Goal: Complete application form: Complete application form

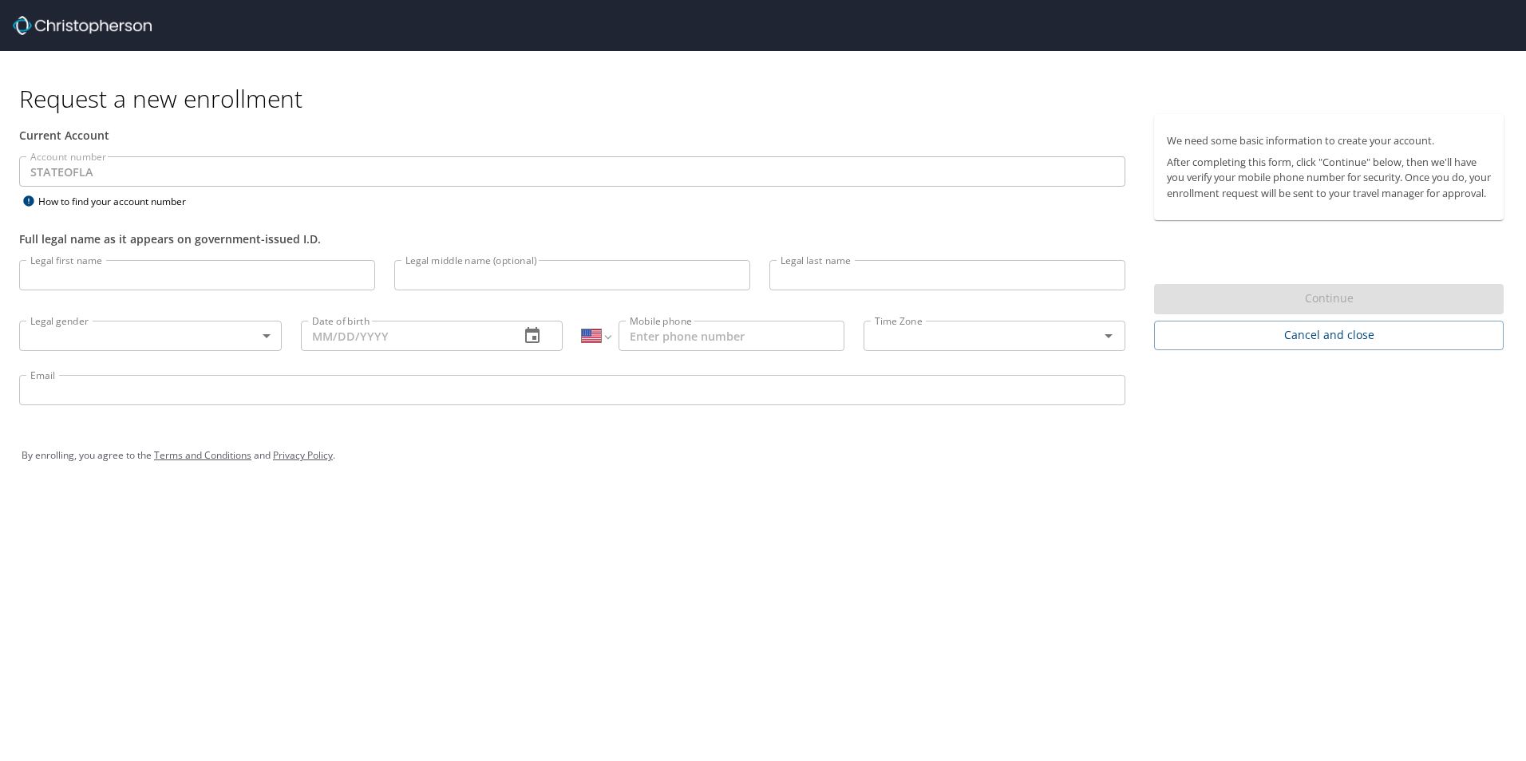
select select "US"
click at [176, 271] on input "Legal first name" at bounding box center [197, 275] width 356 height 30
type input "[PERSON_NAME]"
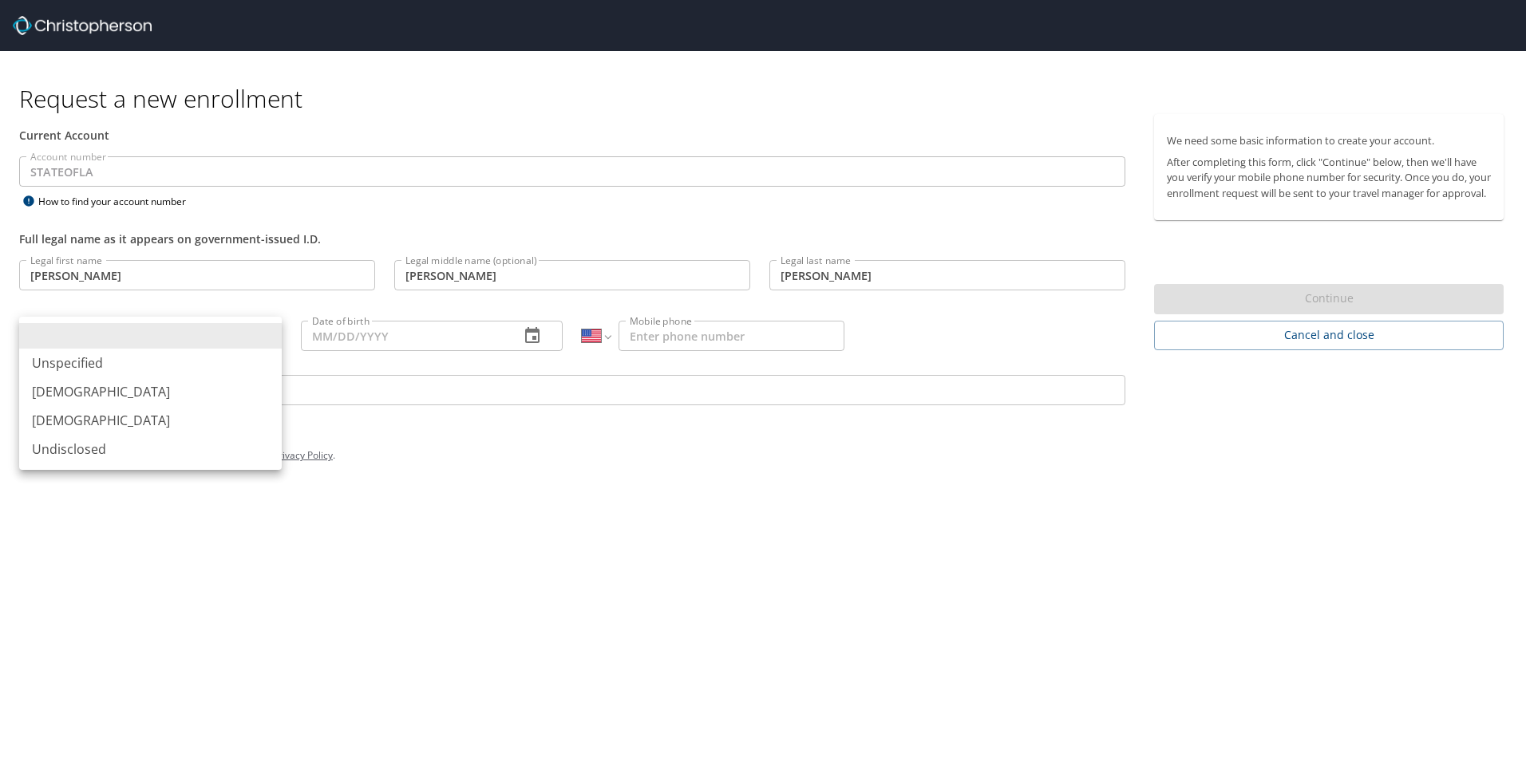
click at [148, 332] on body "Request a new enrollment Current Account Account number STATEOFLA Account numbe…" at bounding box center [763, 380] width 1526 height 761
click at [141, 409] on li "[DEMOGRAPHIC_DATA]" at bounding box center [150, 420] width 263 height 29
type input "[DEMOGRAPHIC_DATA]"
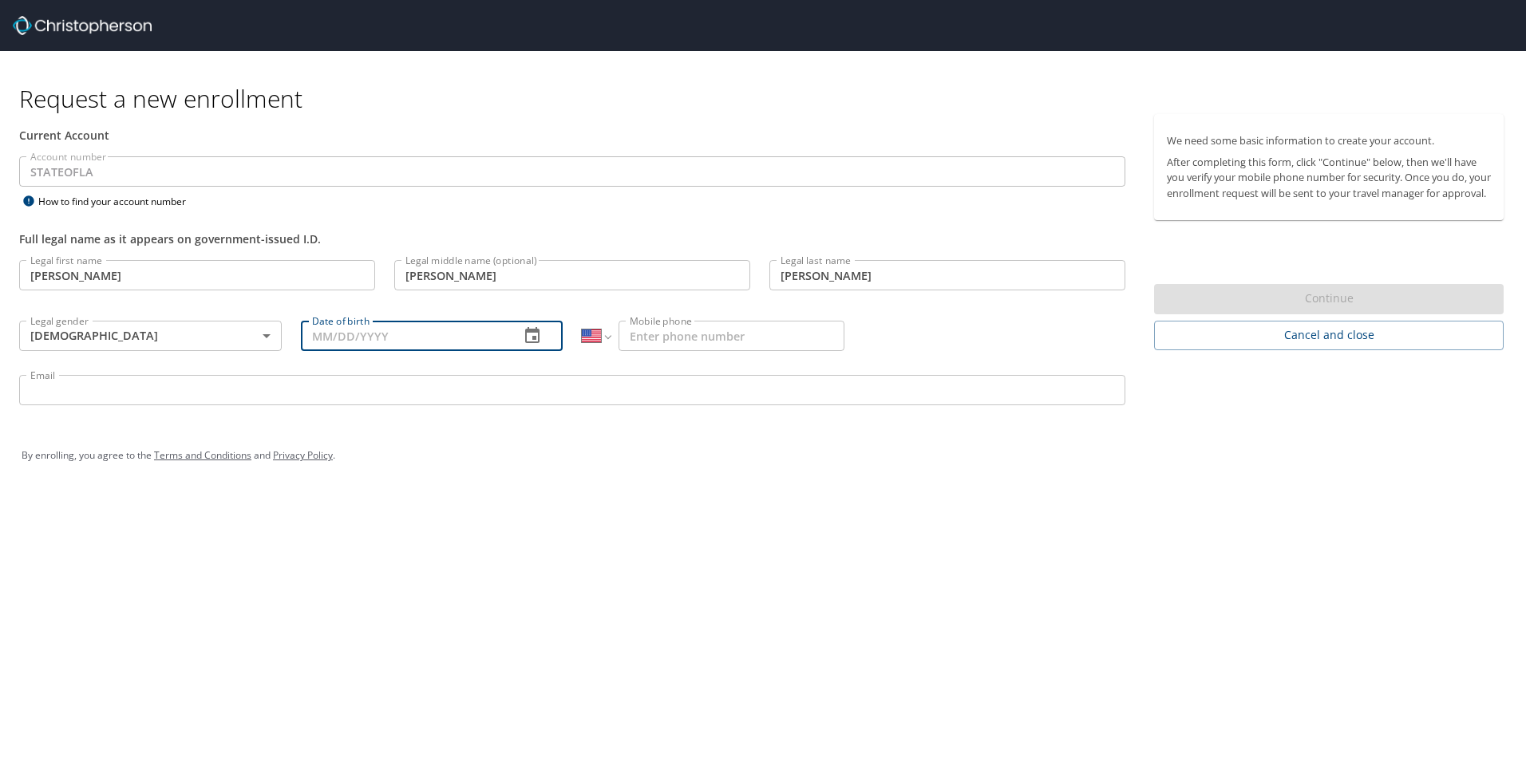
click at [354, 330] on input "Date of birth" at bounding box center [404, 336] width 207 height 30
type input "[DATE]"
click at [726, 337] on input "Mobile phone" at bounding box center [732, 336] width 226 height 30
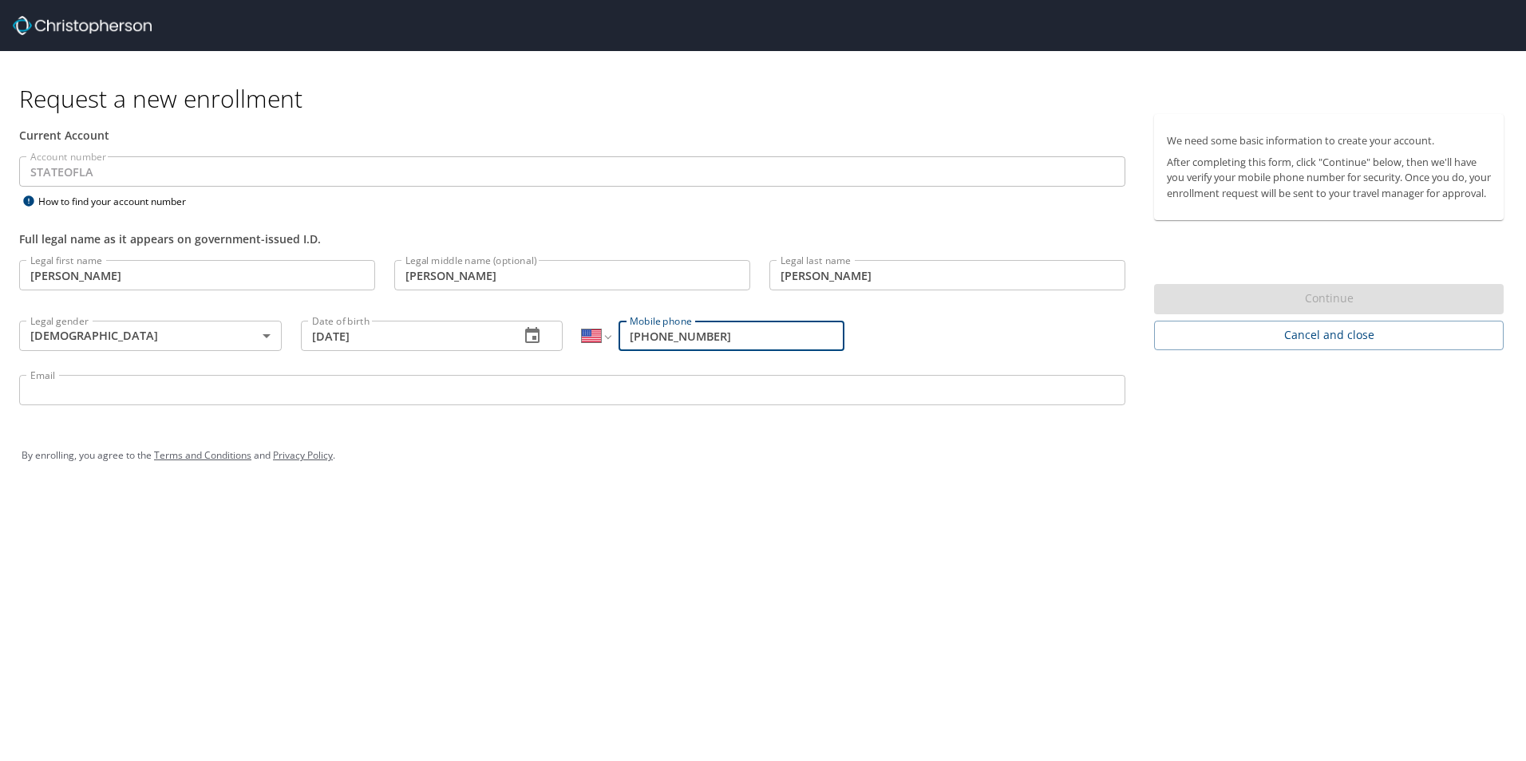
type input "[PHONE_NUMBER]"
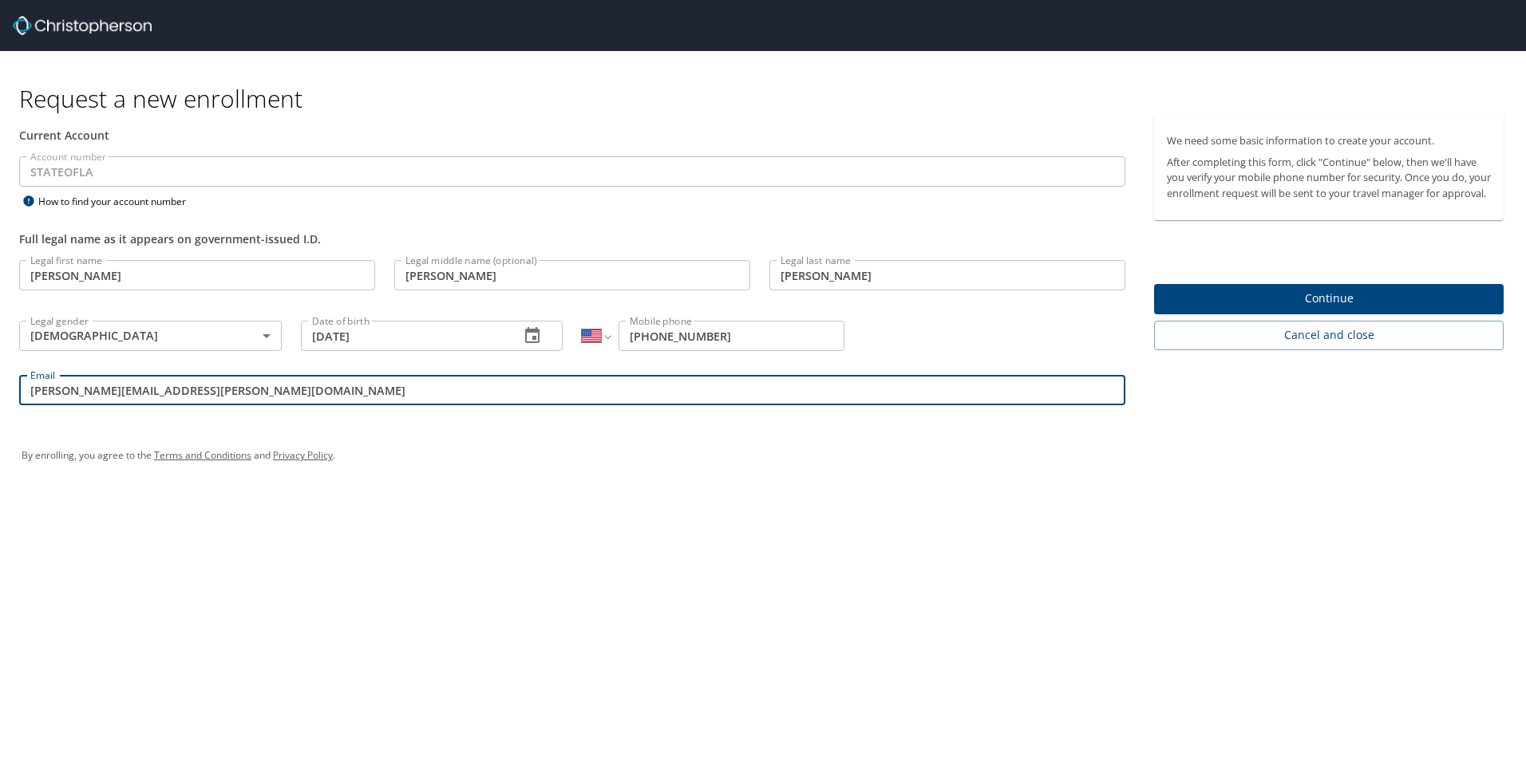
type input "[PERSON_NAME][EMAIL_ADDRESS][PERSON_NAME][DOMAIN_NAME]"
click at [1321, 309] on span "Continue" at bounding box center [1329, 299] width 324 height 20
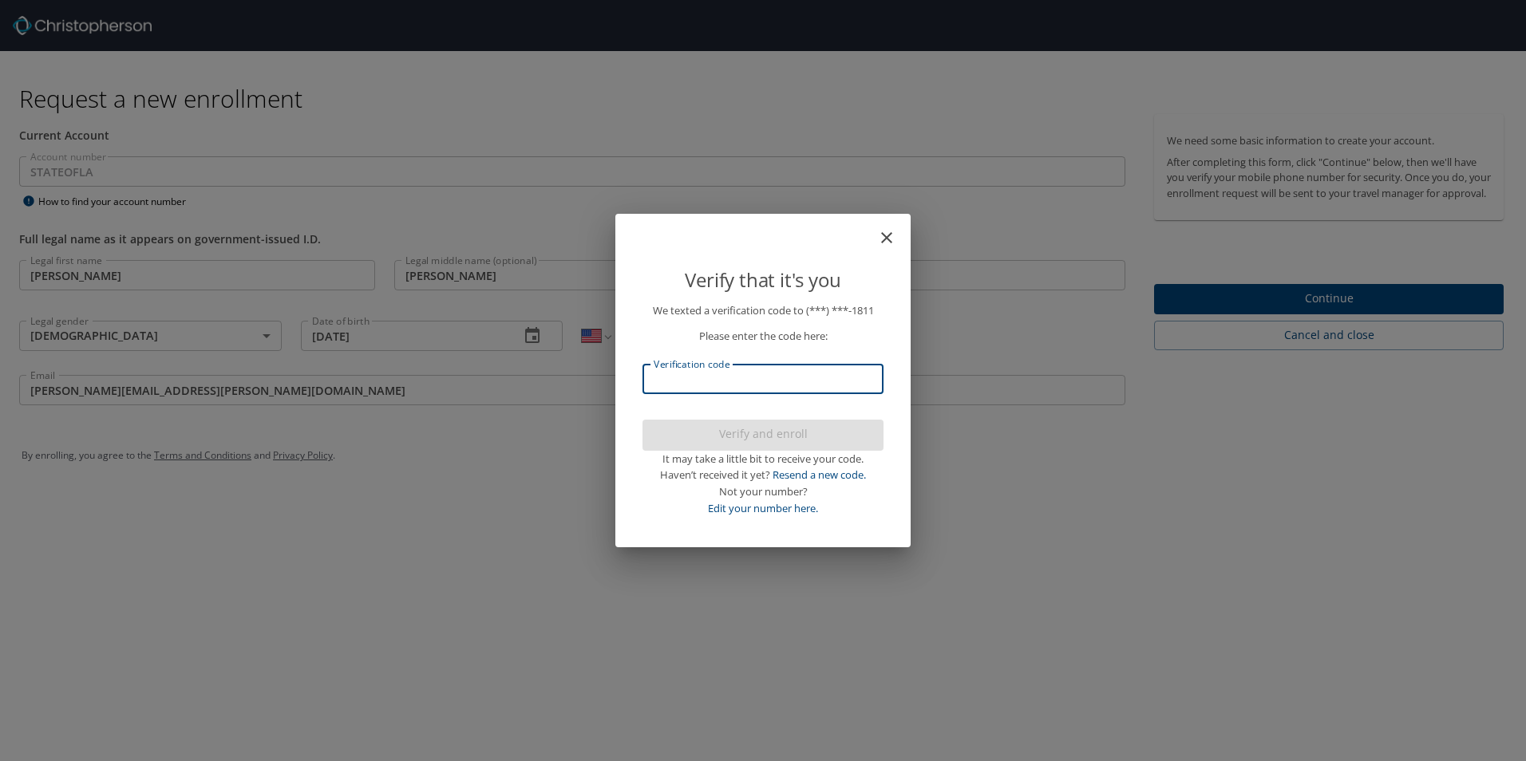
click at [770, 389] on input "Verification code" at bounding box center [763, 379] width 241 height 30
type input "735186"
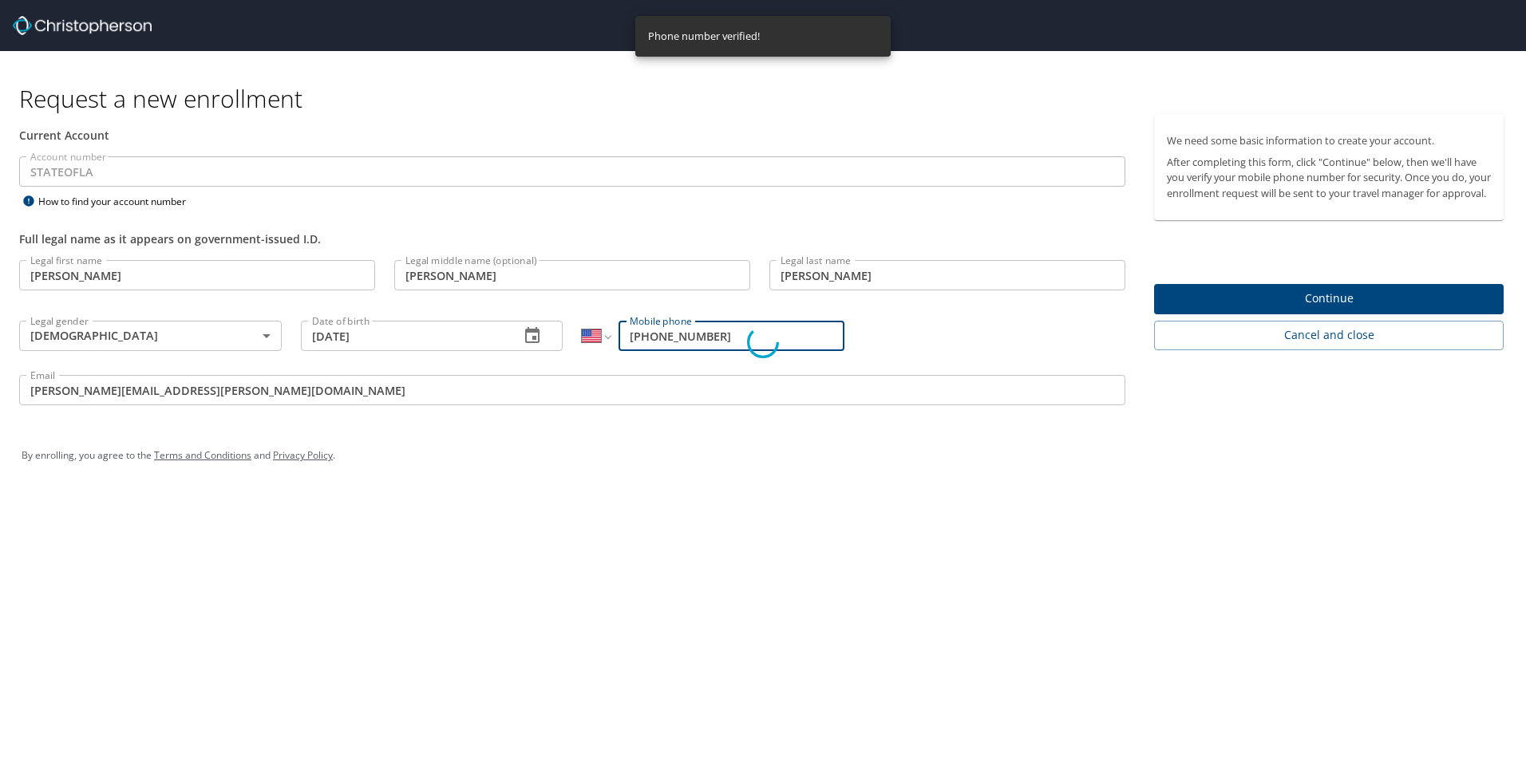
click at [1218, 310] on div "Verify that it's you We texted a verification code to (***) ***- 1811 Please en…" at bounding box center [763, 380] width 1526 height 761
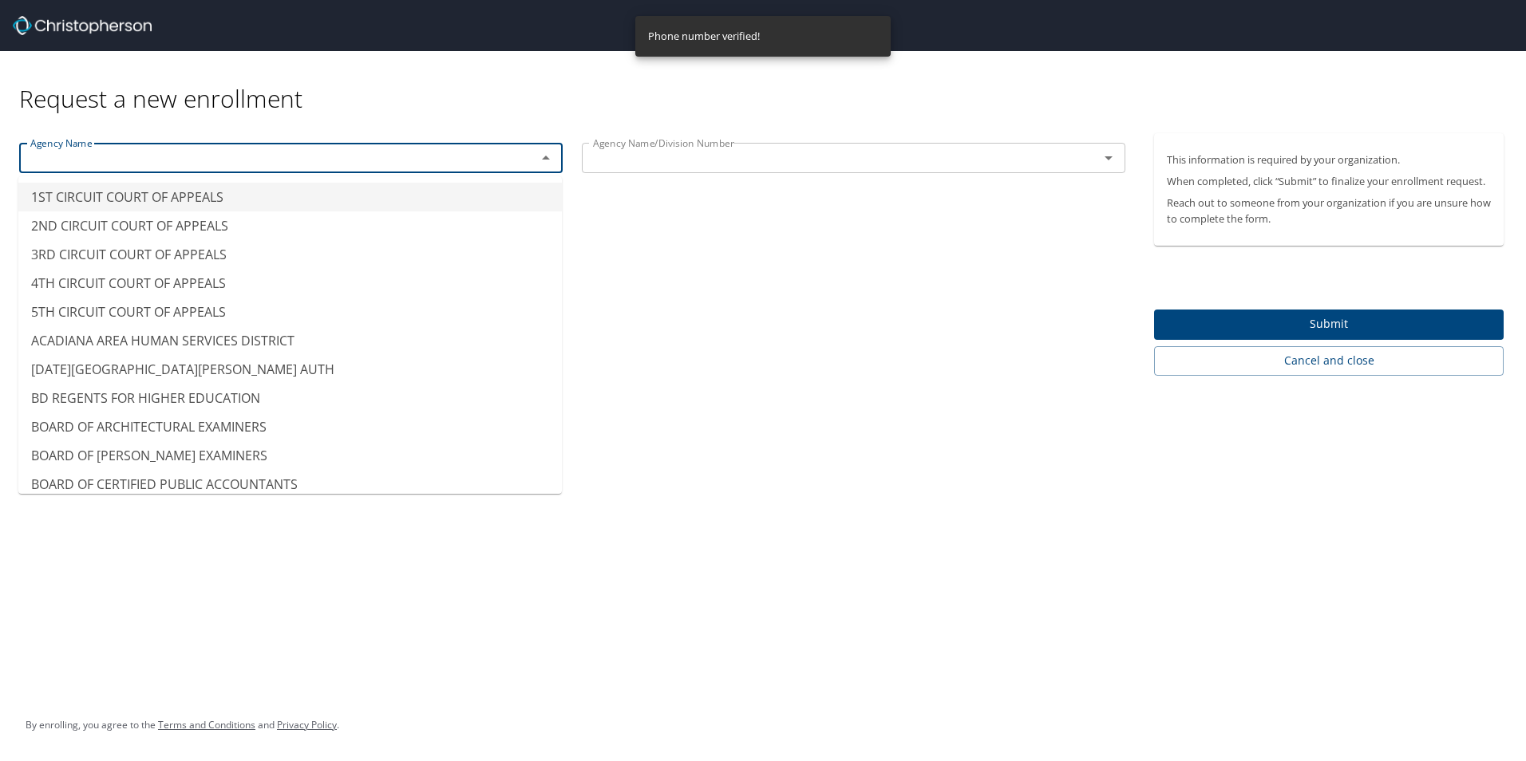
click at [269, 151] on input "text" at bounding box center [267, 158] width 487 height 21
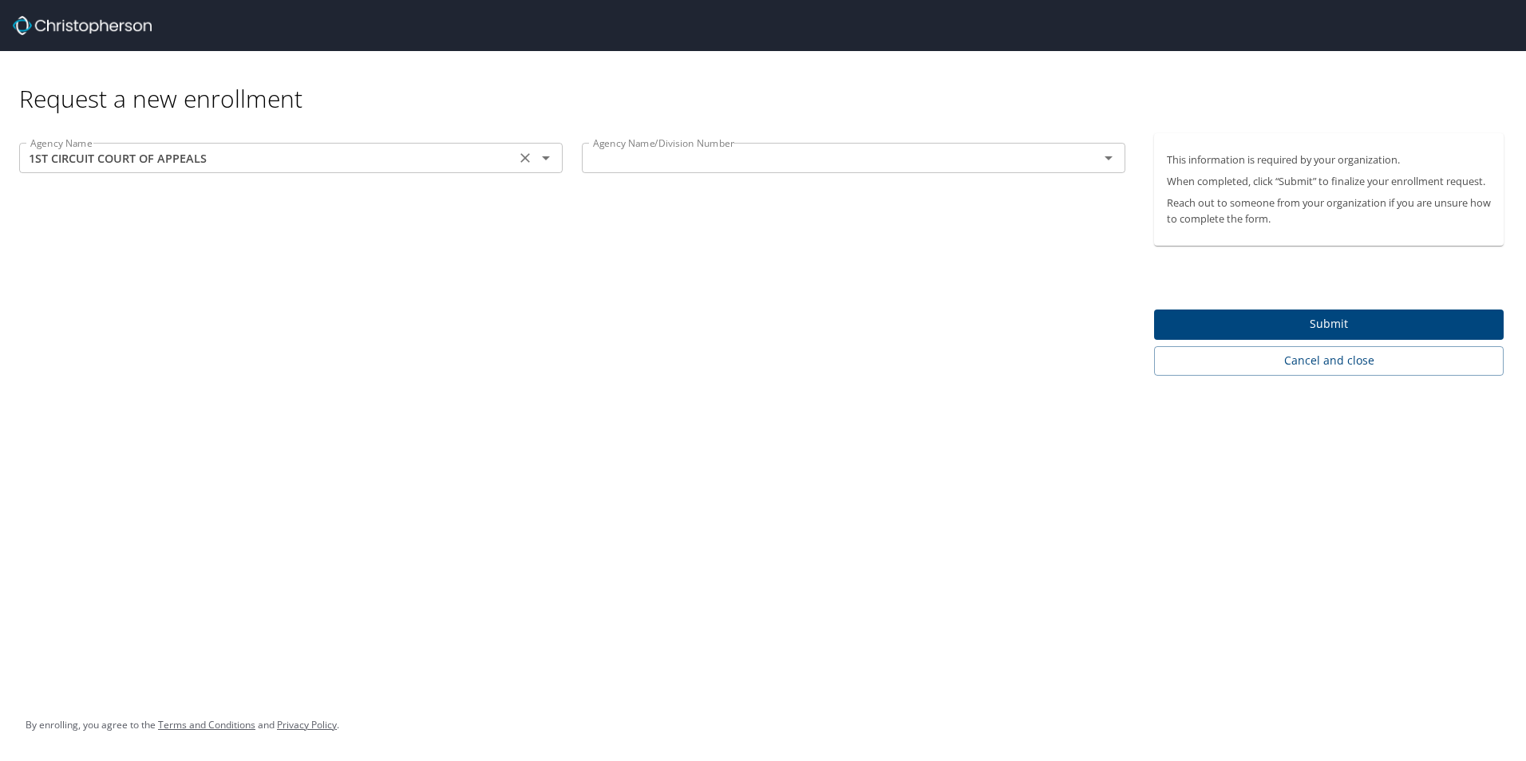
click at [227, 162] on input "1ST CIRCUIT COURT OF APPEALS" at bounding box center [267, 158] width 487 height 21
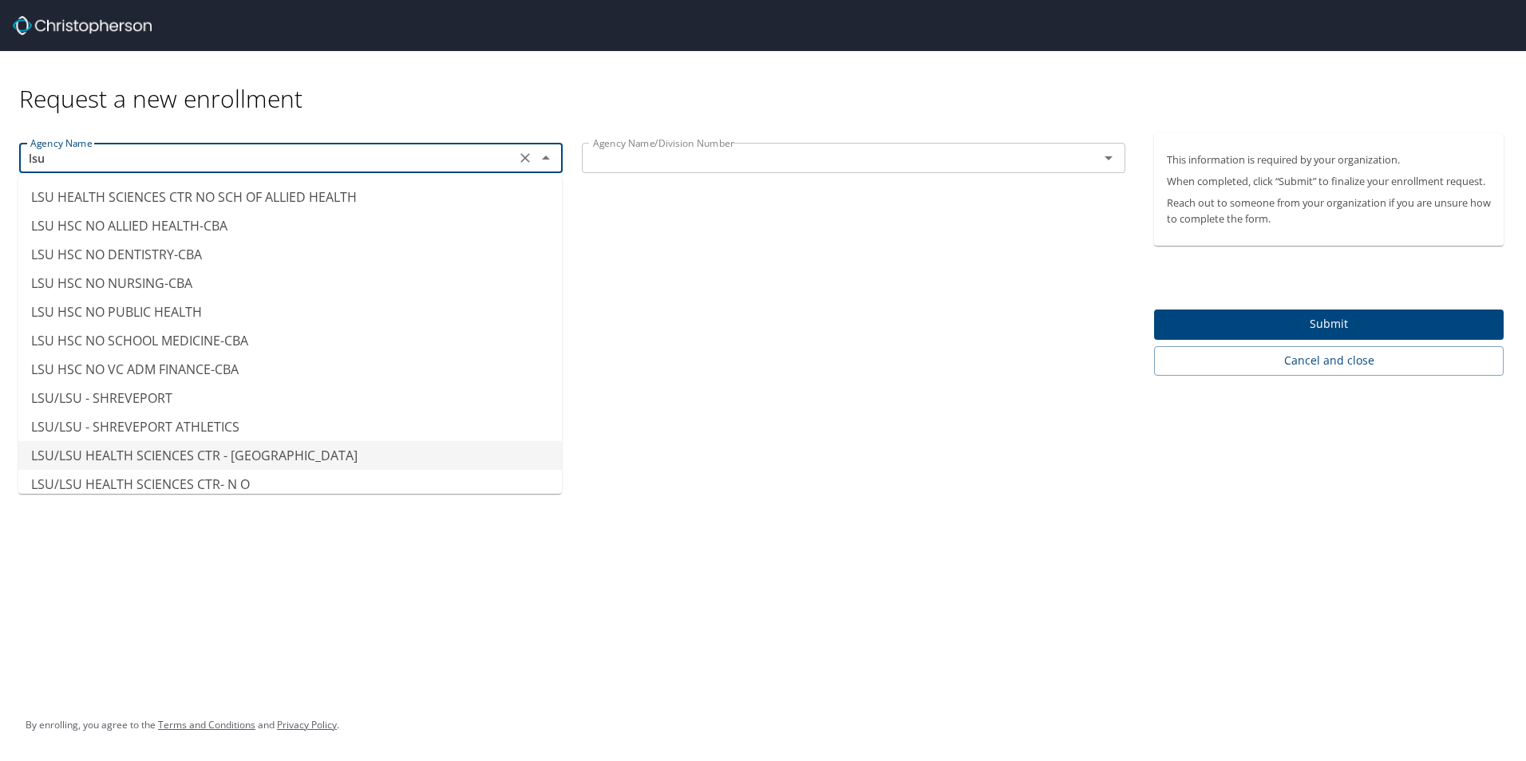
click at [290, 453] on li "LSU/LSU HEALTH SCIENCES CTR - [GEOGRAPHIC_DATA]" at bounding box center [290, 455] width 544 height 29
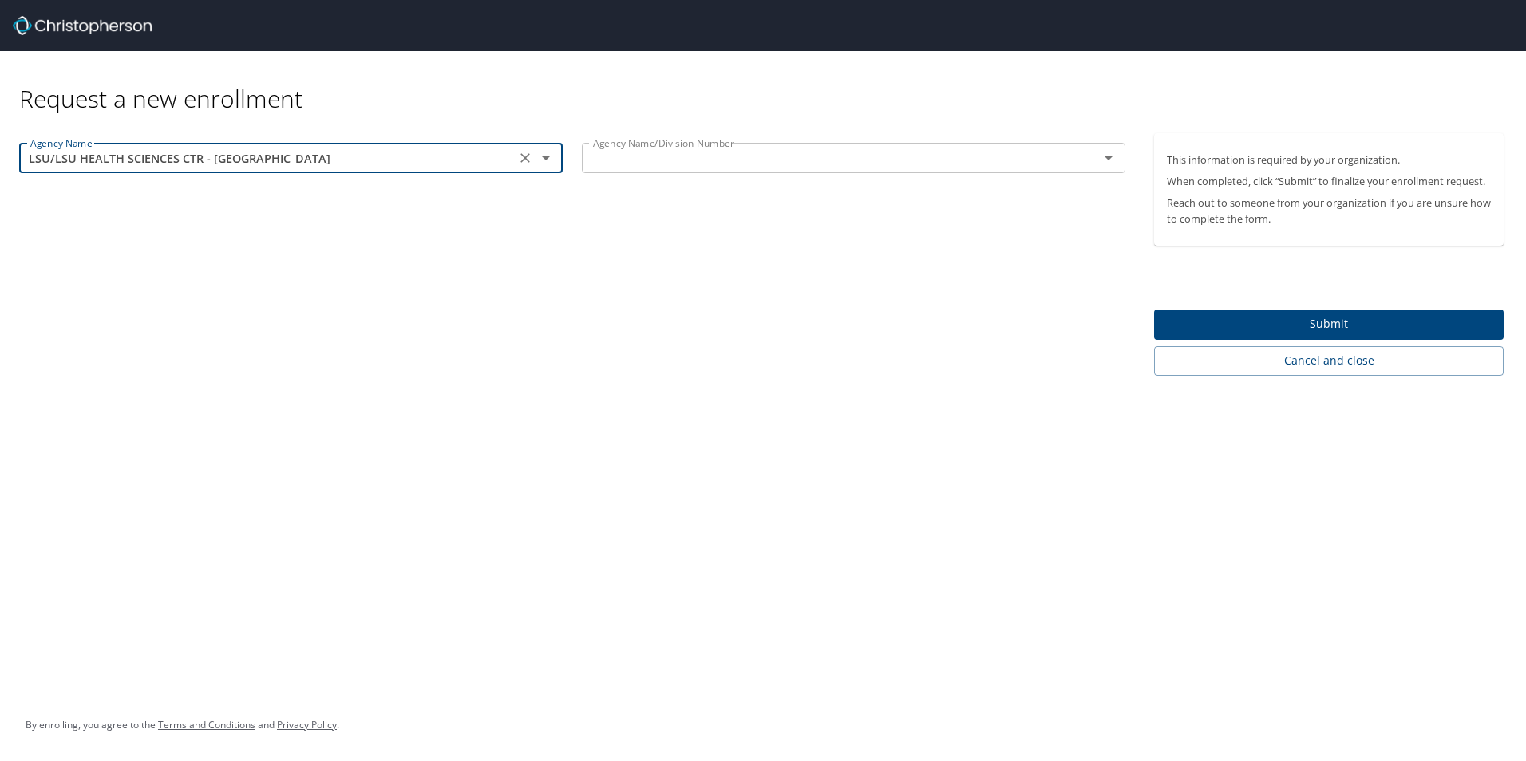
click at [691, 169] on div "Agency Name/Division Number" at bounding box center [854, 158] width 544 height 30
type input "LSU/LSU HEALTH SCIENCES CTR - [GEOGRAPHIC_DATA]"
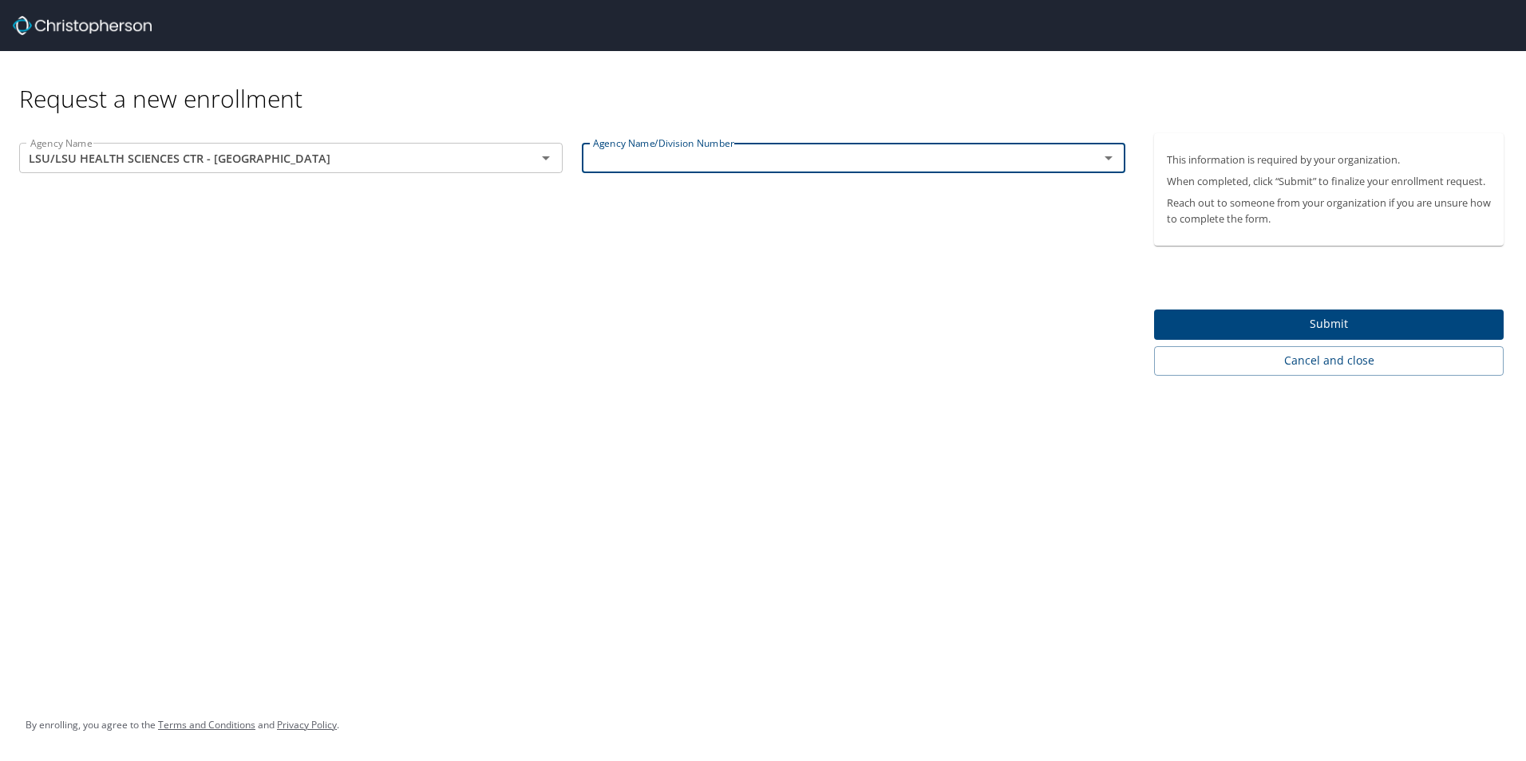
click at [799, 145] on div "Agency Name/Division Number" at bounding box center [854, 158] width 544 height 30
click at [1109, 162] on icon "Open" at bounding box center [1108, 157] width 19 height 19
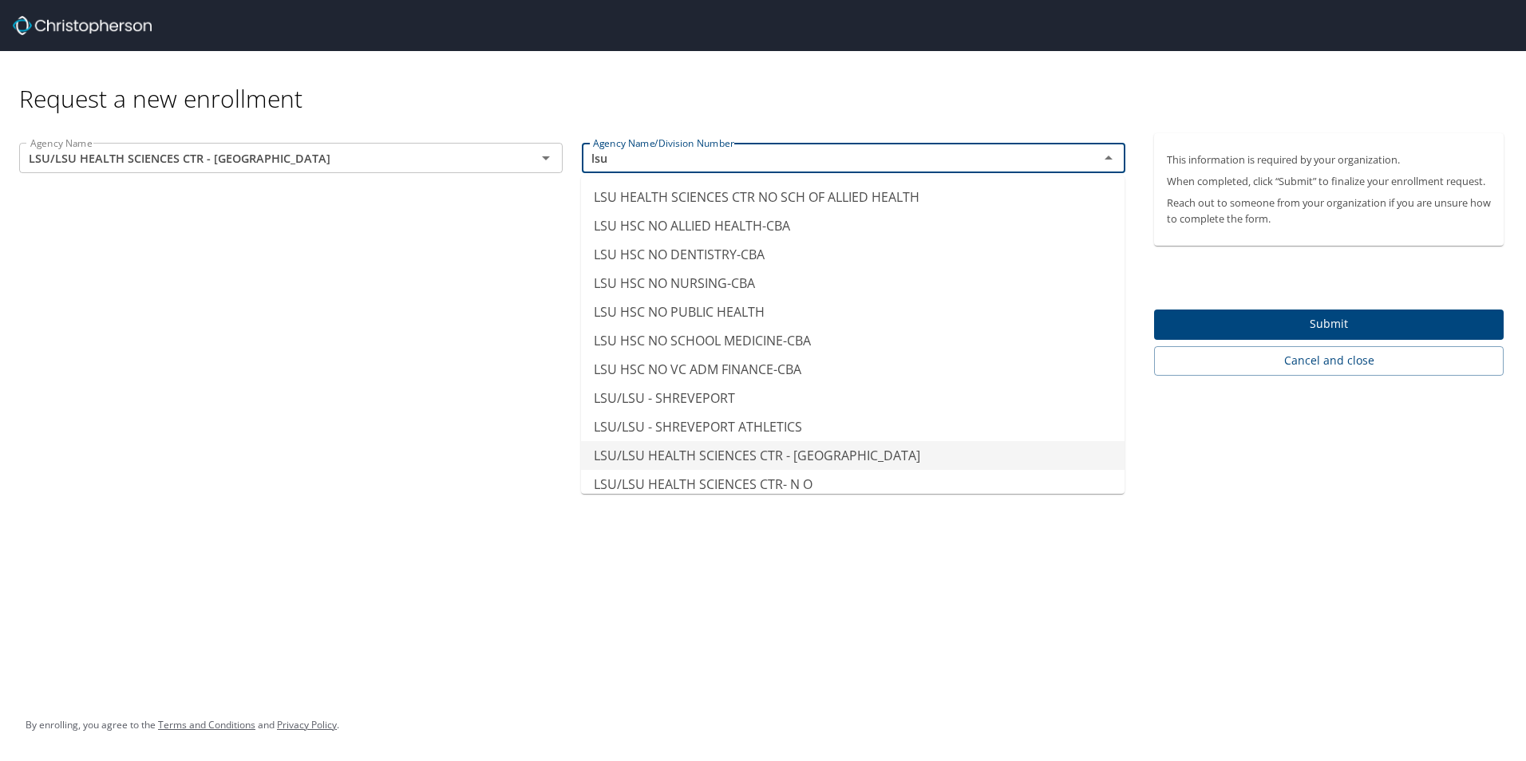
click at [904, 460] on li "LSU/LSU HEALTH SCIENCES CTR - [GEOGRAPHIC_DATA]" at bounding box center [853, 455] width 544 height 29
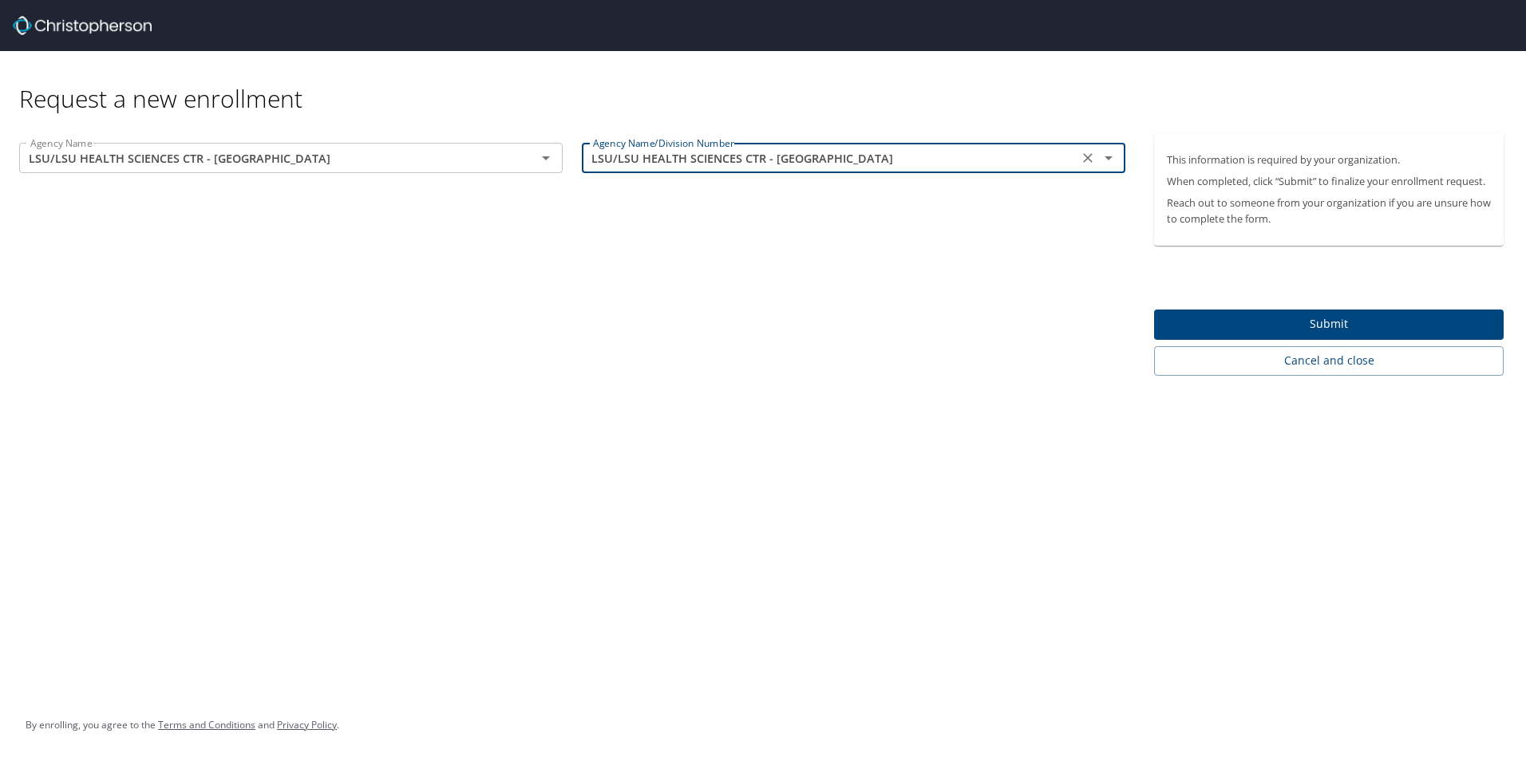
type input "LSU/LSU HEALTH SCIENCES CTR - [GEOGRAPHIC_DATA]"
click at [1243, 330] on span "Submit" at bounding box center [1329, 324] width 324 height 20
